Goal: Information Seeking & Learning: Learn about a topic

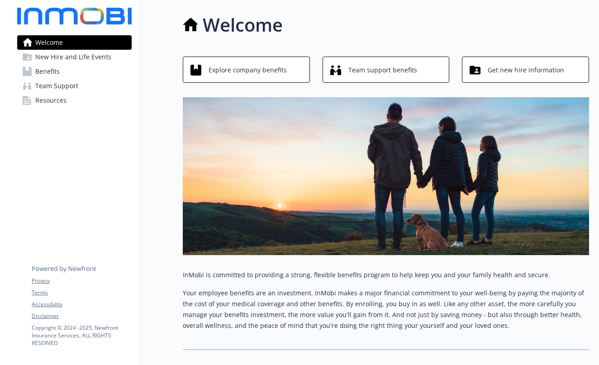
click at [225, 71] on span "Explore company benefits" at bounding box center [248, 70] width 78 height 17
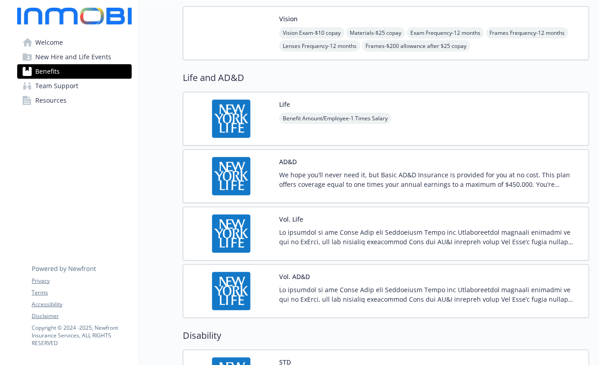
scroll to position [493, 0]
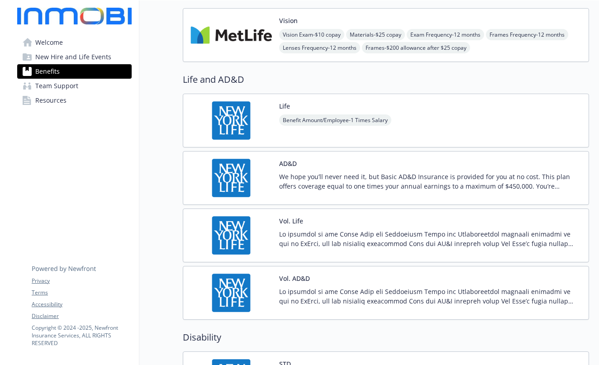
click at [303, 235] on p at bounding box center [430, 238] width 302 height 19
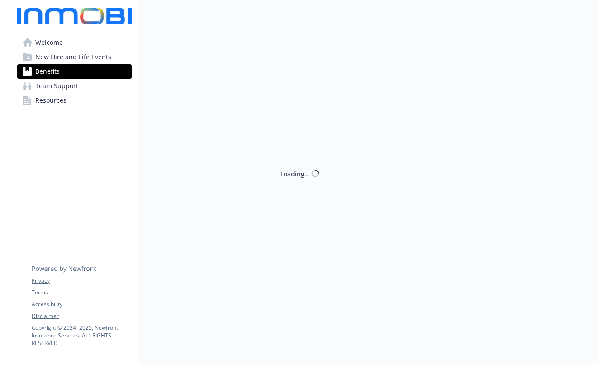
click at [303, 235] on div "Loading..." at bounding box center [364, 182] width 450 height 365
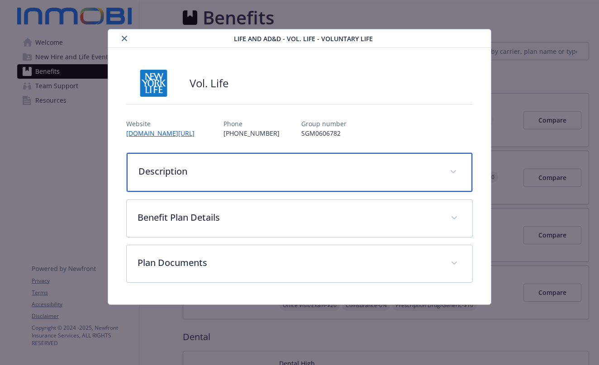
click at [434, 174] on p "Description" at bounding box center [288, 172] width 300 height 14
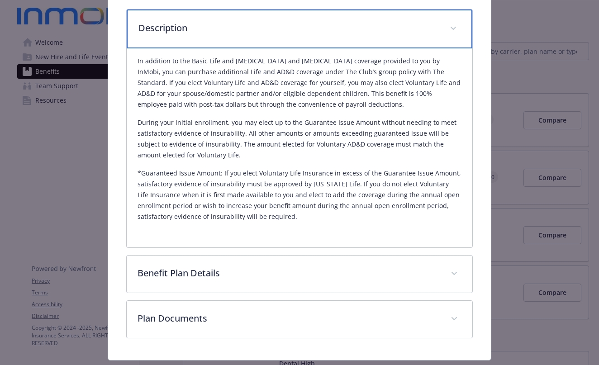
scroll to position [168, 0]
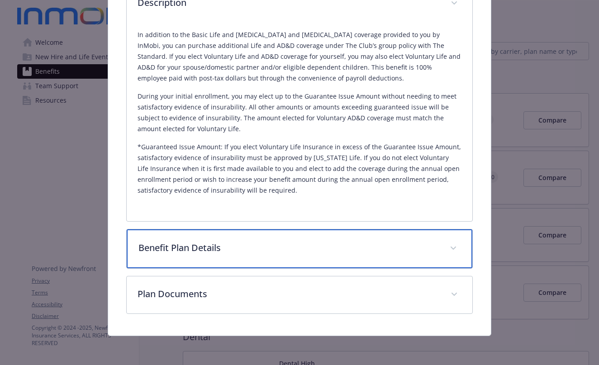
click at [447, 247] on span "details for plan Life and AD&D - Vol. Life - Voluntary Life" at bounding box center [453, 248] width 14 height 14
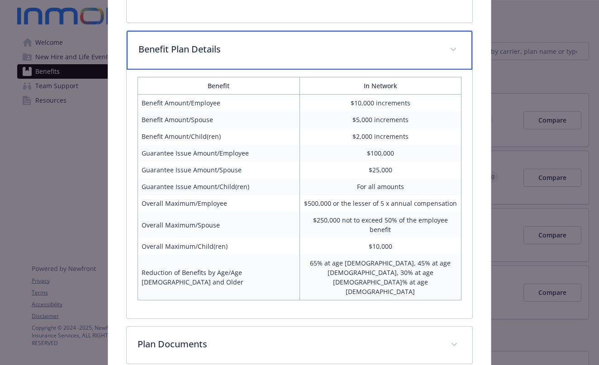
scroll to position [367, 0]
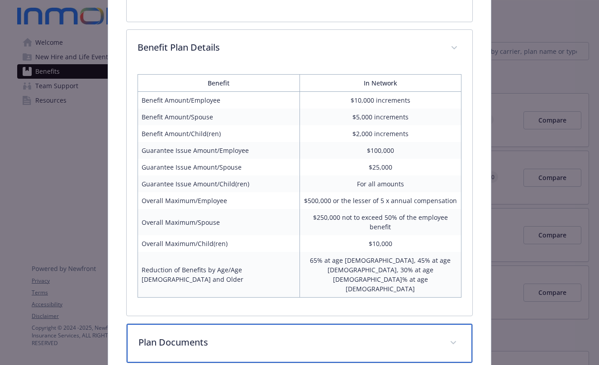
click at [451, 341] on icon "details for plan Life and AD&D - Vol. Life - Voluntary Life" at bounding box center [453, 342] width 5 height 3
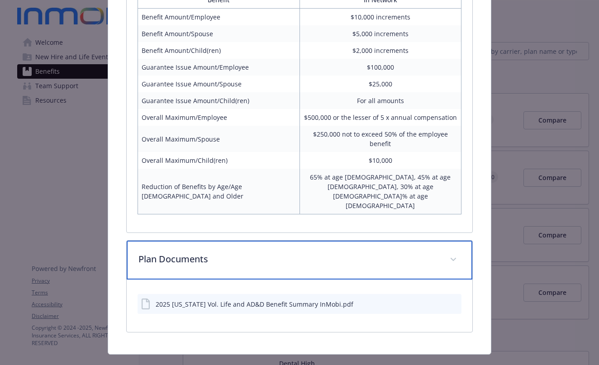
scroll to position [450, 0]
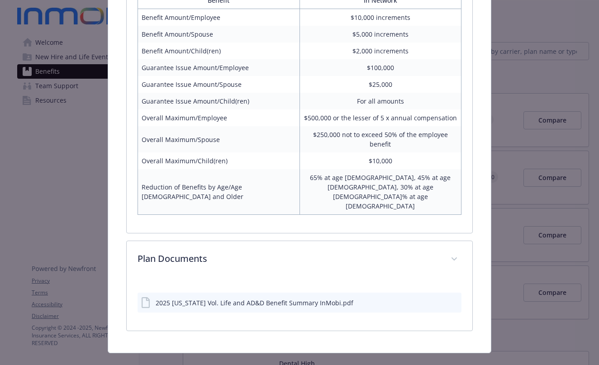
click at [301, 298] on div "2025 [US_STATE] Vol. Life and AD&D Benefit Summary InMobi.pdf" at bounding box center [255, 303] width 198 height 10
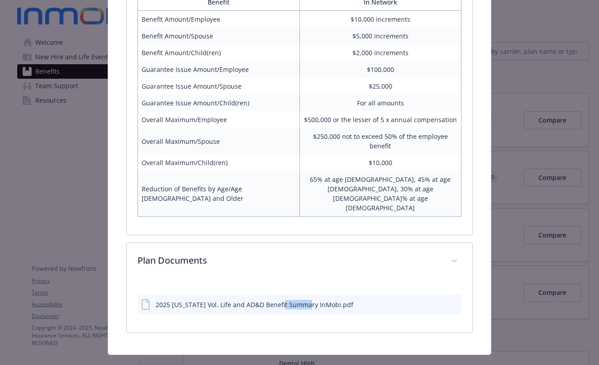
click at [301, 300] on div "2025 [US_STATE] Vol. Life and AD&D Benefit Summary InMobi.pdf" at bounding box center [255, 305] width 198 height 10
click at [435, 300] on icon "download file" at bounding box center [438, 303] width 7 height 7
click at [509, 346] on div "Life and AD&D - Vol. Life - Voluntary Life Vol. Life Website [DOMAIN_NAME][URL]…" at bounding box center [299, 182] width 599 height 365
